Goal: Find specific page/section: Find specific page/section

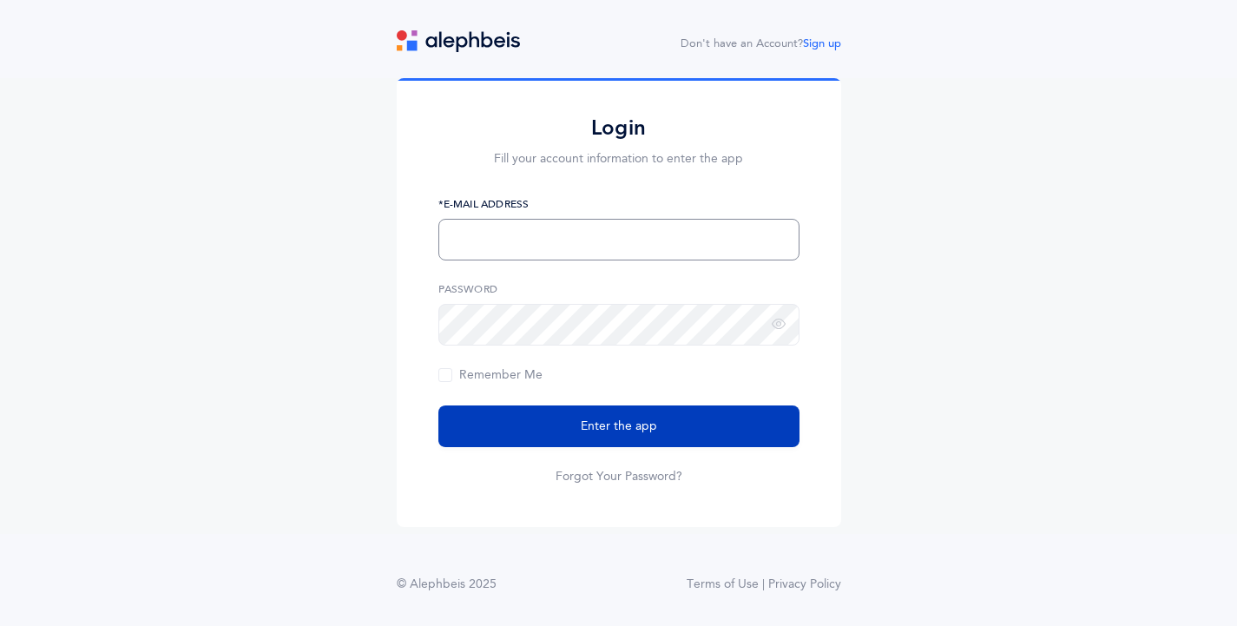
type input "[EMAIL_ADDRESS][DOMAIN_NAME]"
click at [497, 424] on button "Enter the app" at bounding box center [618, 426] width 361 height 42
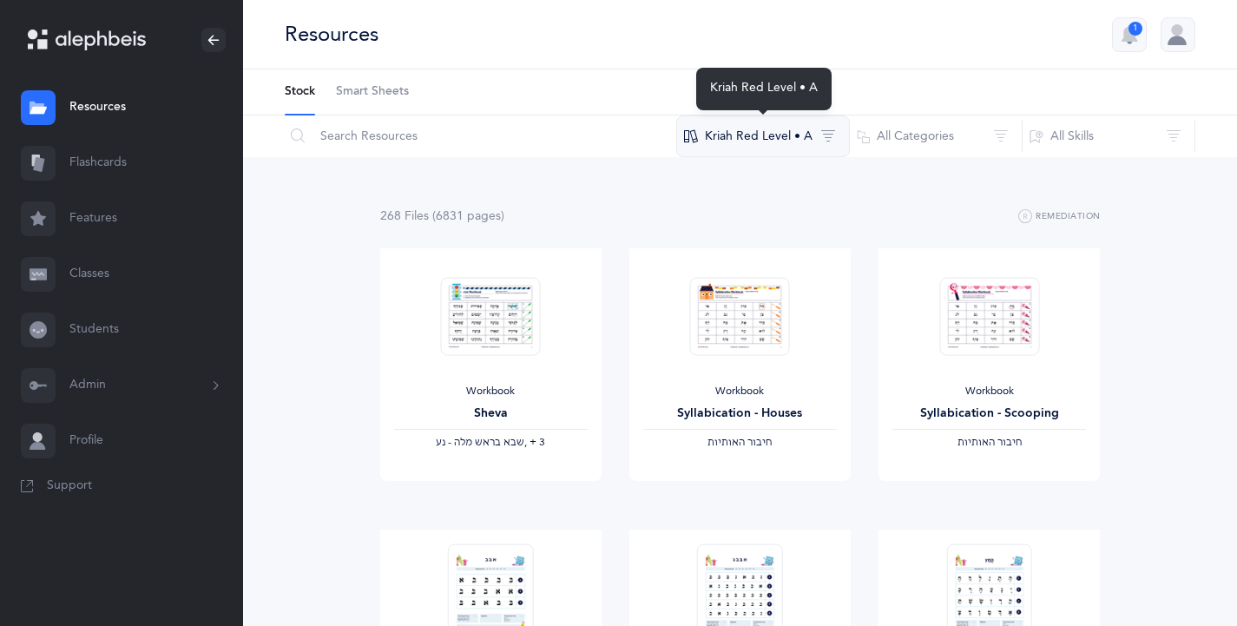
click at [780, 138] on button "Kriah Red Level • A" at bounding box center [763, 136] width 174 height 42
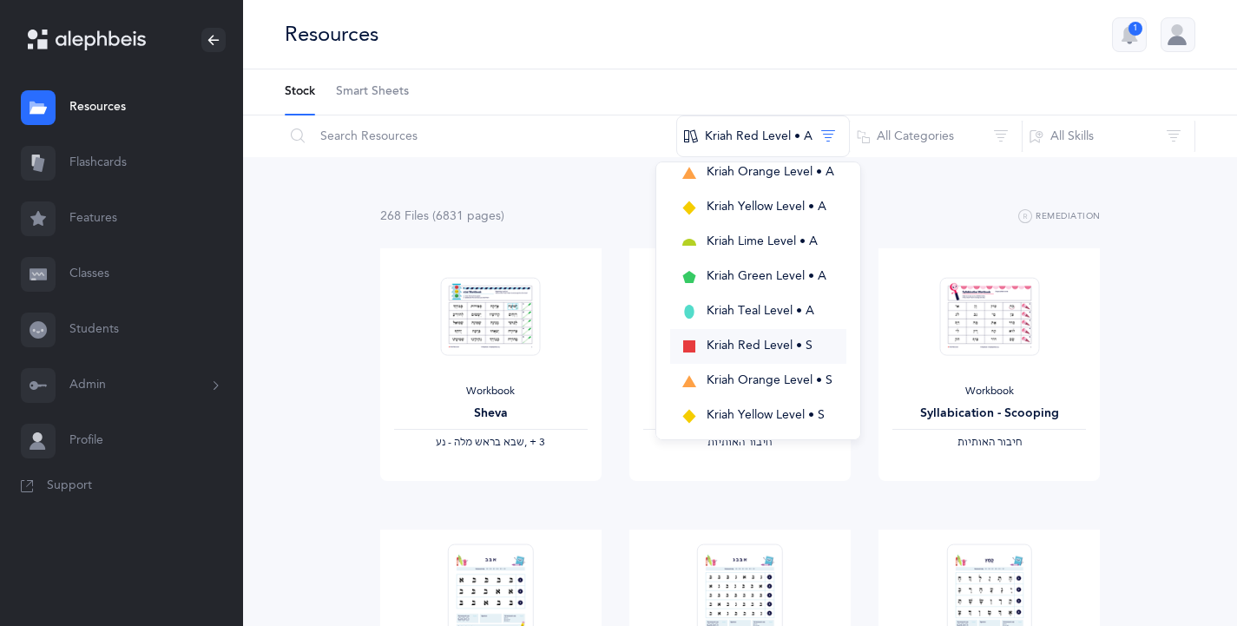
scroll to position [390, 0]
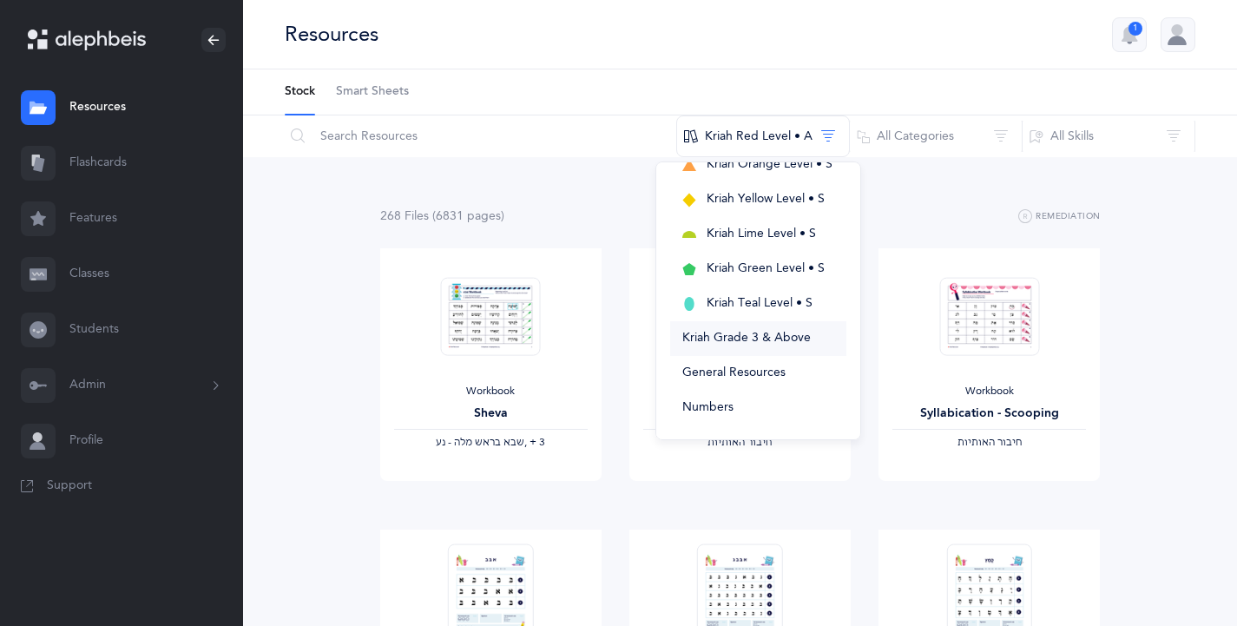
click at [778, 342] on span "Kriah Grade 3 & Above" at bounding box center [746, 338] width 128 height 14
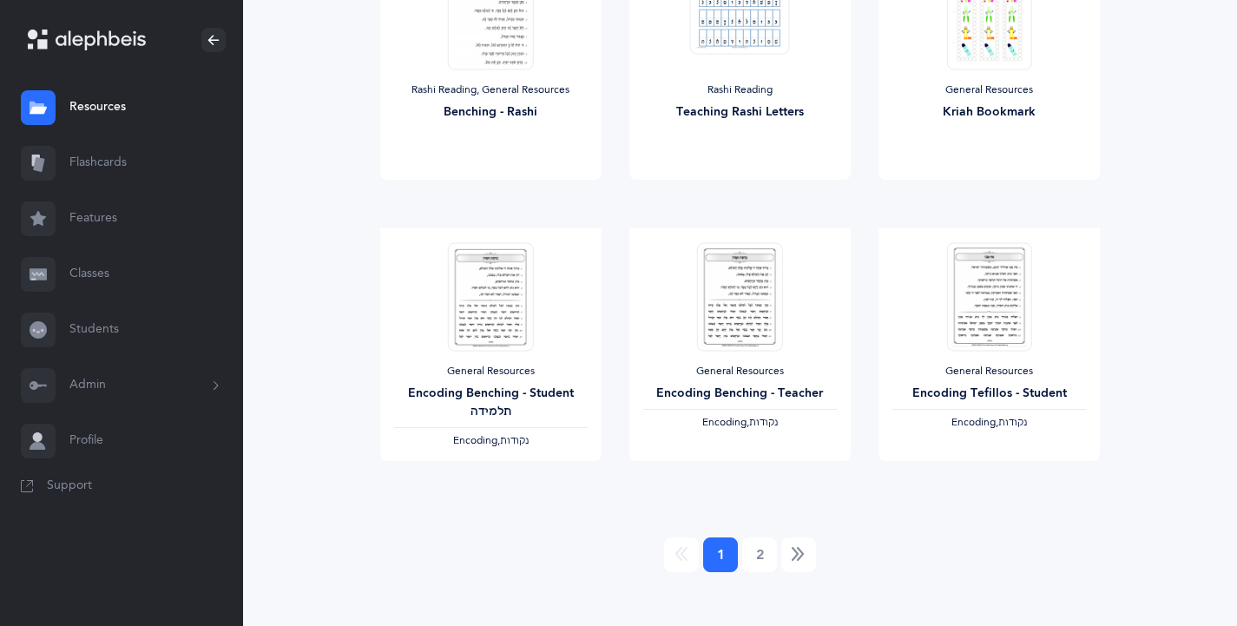
scroll to position [1442, 0]
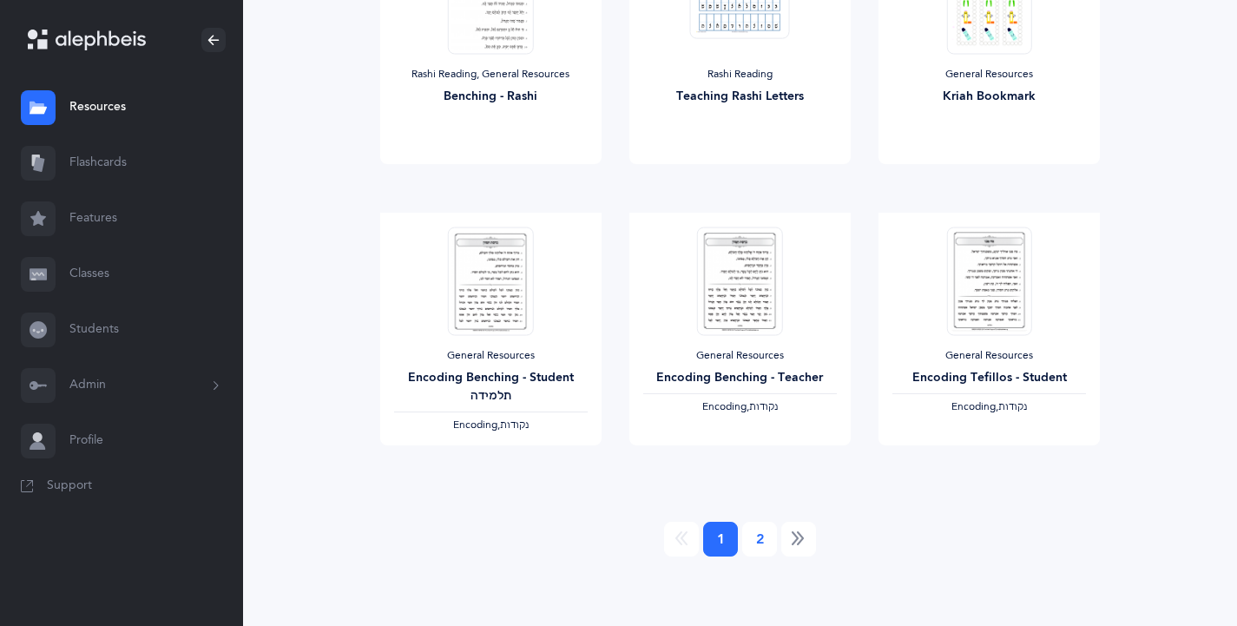
click at [766, 539] on link "2" at bounding box center [759, 539] width 35 height 35
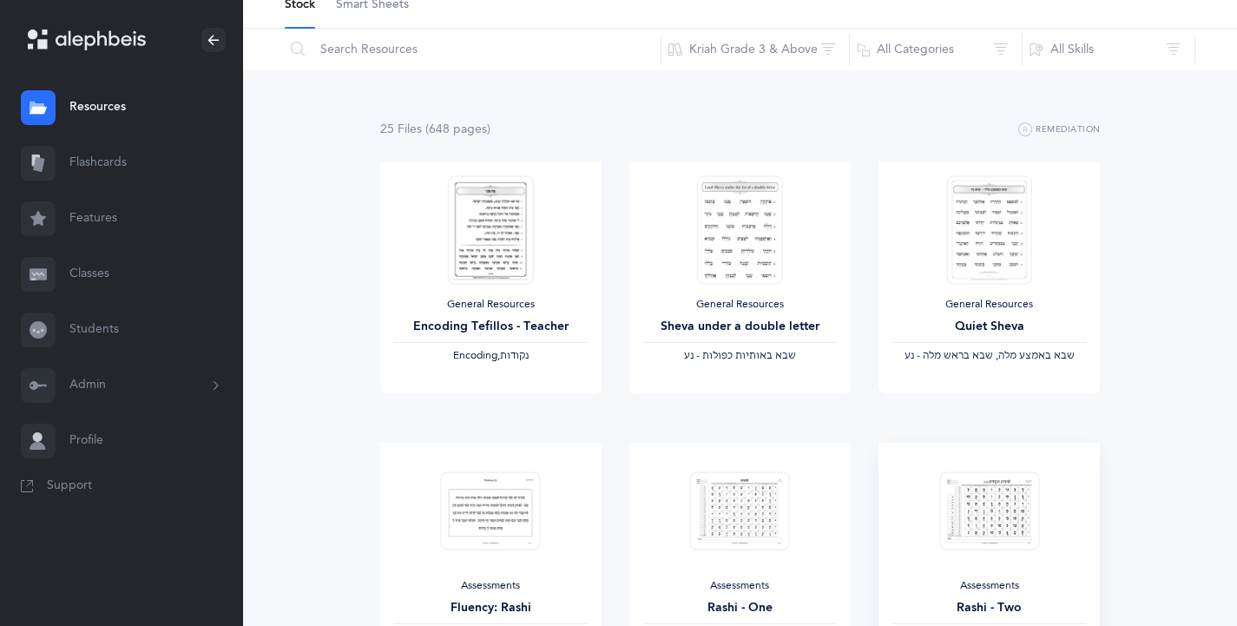
scroll to position [0, 0]
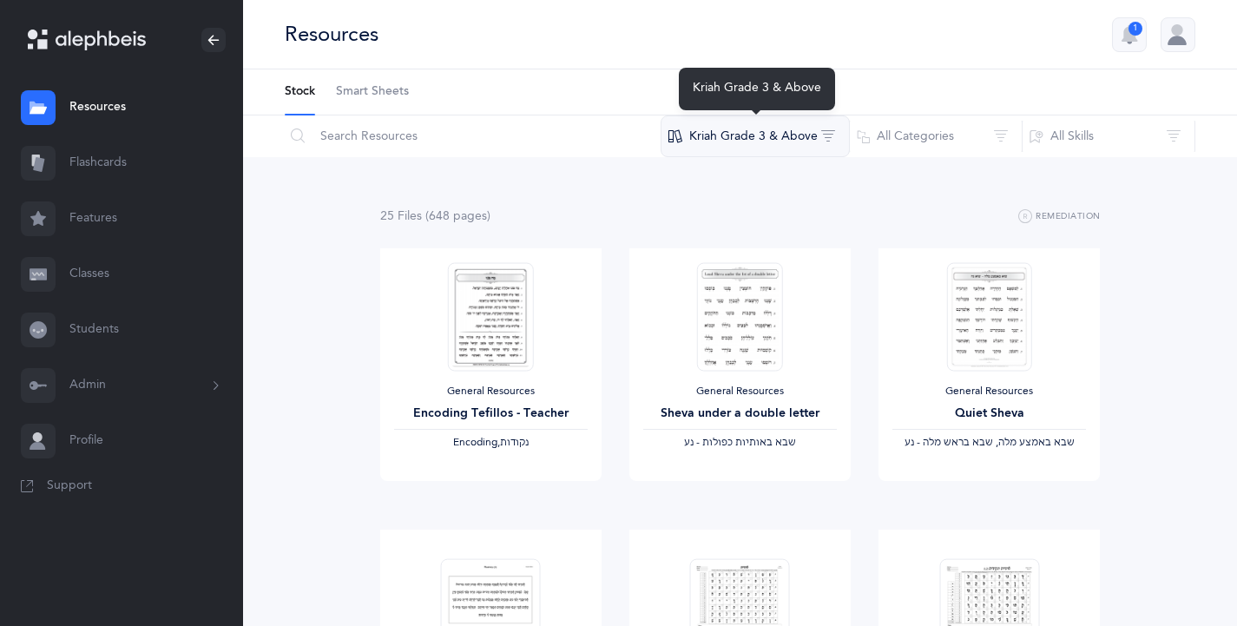
click at [709, 135] on button "Kriah Grade 3 & Above" at bounding box center [755, 136] width 189 height 42
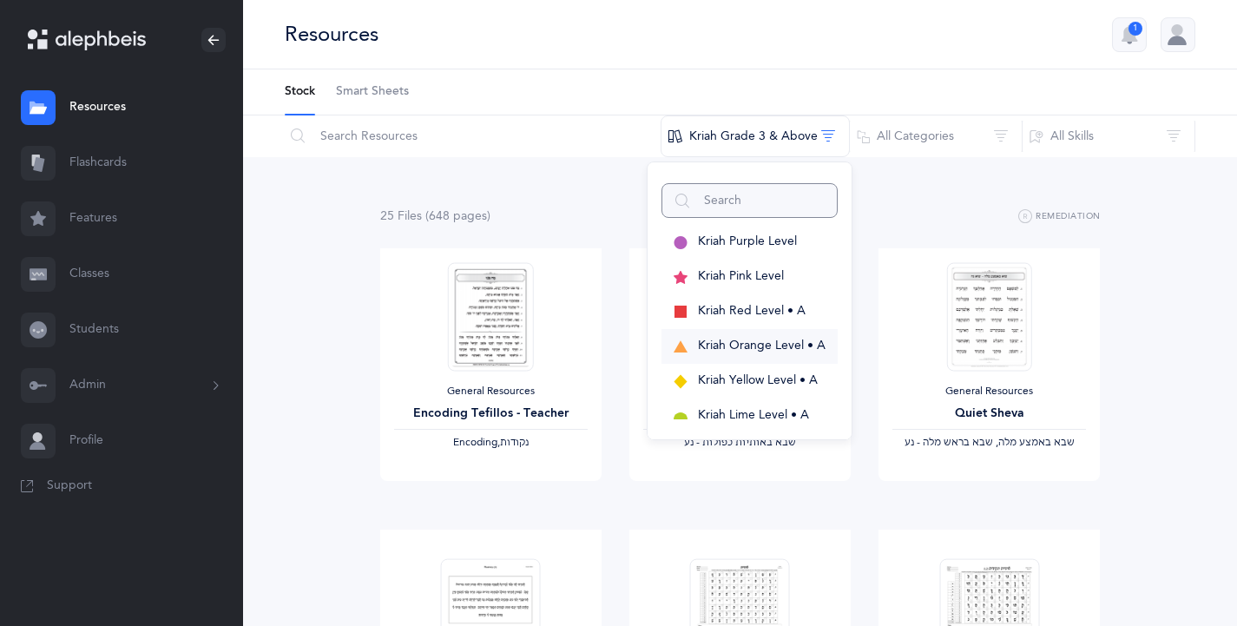
scroll to position [174, 0]
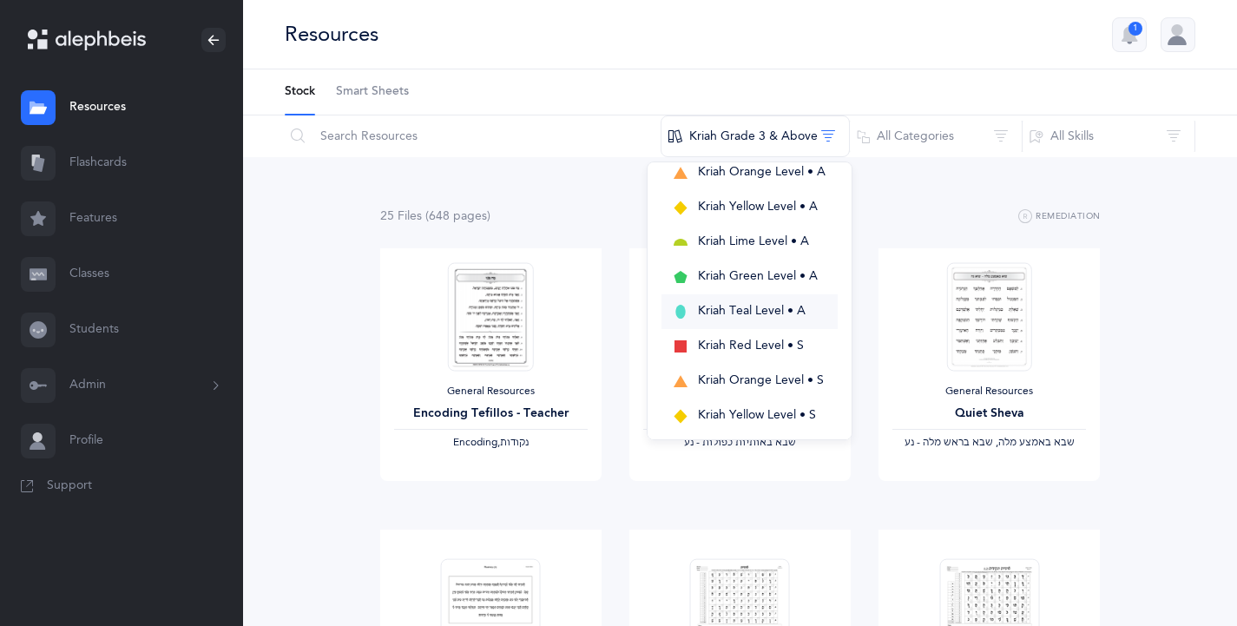
click at [754, 300] on button "Kriah Teal Level • A" at bounding box center [749, 311] width 176 height 35
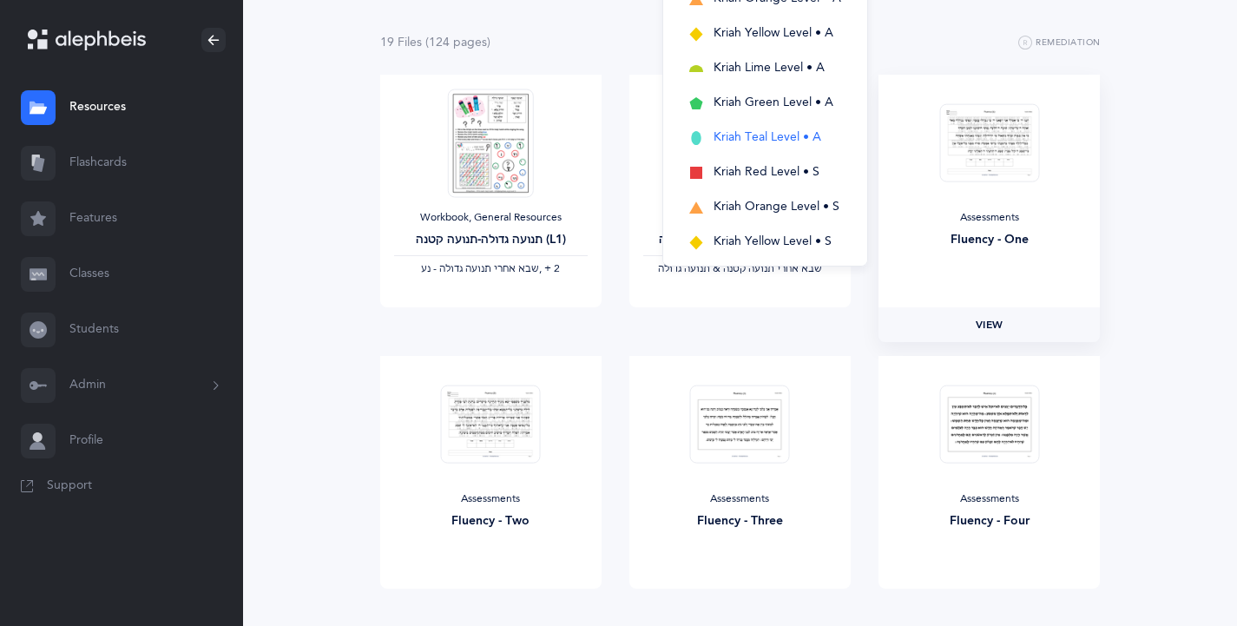
click at [996, 326] on span "View" at bounding box center [990, 325] width 28 height 16
